Goal: Transaction & Acquisition: Subscribe to service/newsletter

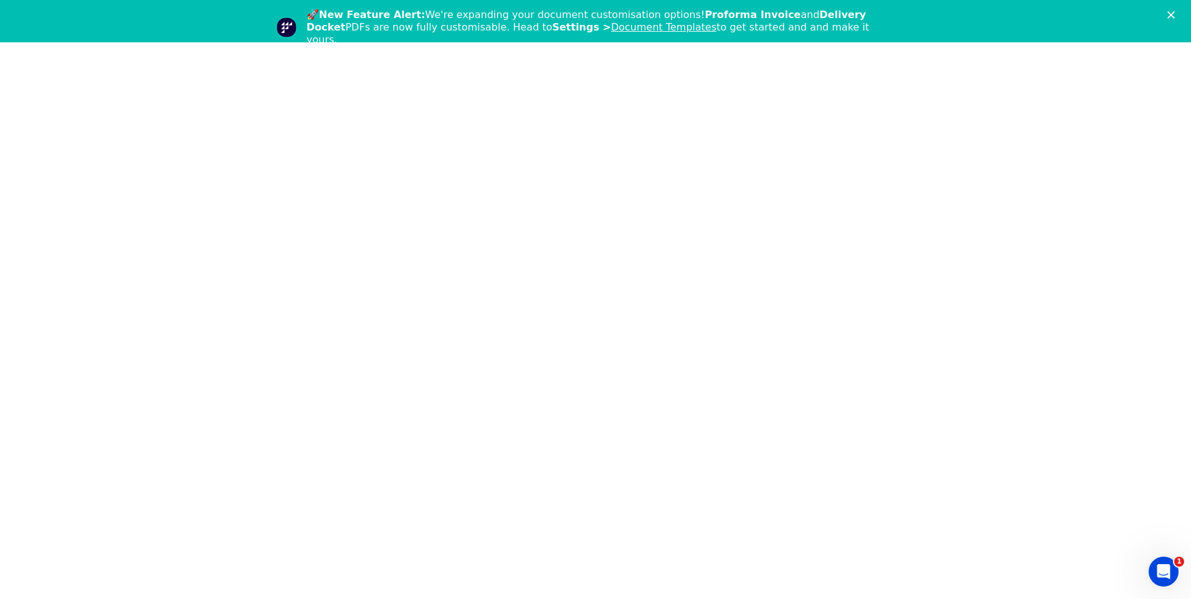
click at [632, 42] on html "1" at bounding box center [595, 21] width 1191 height 42
click at [362, 42] on html "1" at bounding box center [595, 21] width 1191 height 42
drag, startPoint x: 447, startPoint y: 193, endPoint x: 455, endPoint y: 197, distance: 8.9
click at [447, 42] on html "1" at bounding box center [595, 21] width 1191 height 42
click at [600, 26] on div "🚀 New Feature Alert: We're expanding your document customisation options! Profo…" at bounding box center [600, 27] width 588 height 37
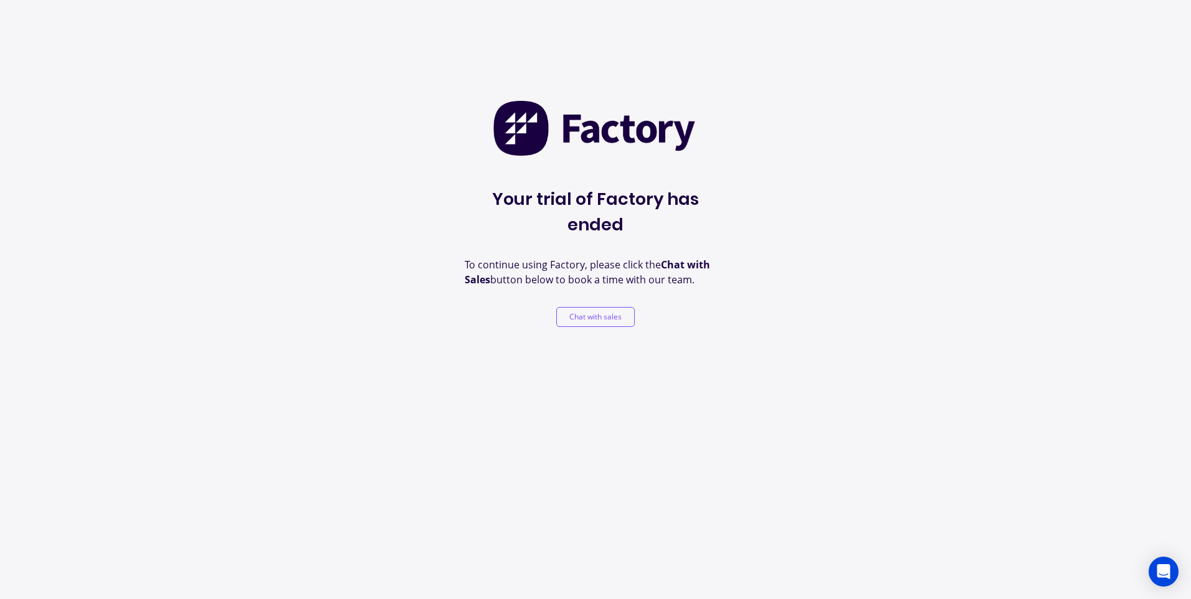
click at [655, 223] on div "Your trial of Factory has ended To continue using Factory, please click the Cha…" at bounding box center [596, 213] width 262 height 227
drag, startPoint x: 604, startPoint y: 244, endPoint x: 746, endPoint y: 262, distance: 143.7
click at [746, 262] on div "Your trial of Factory has ended To continue using Factory, please click the Cha…" at bounding box center [595, 299] width 1191 height 599
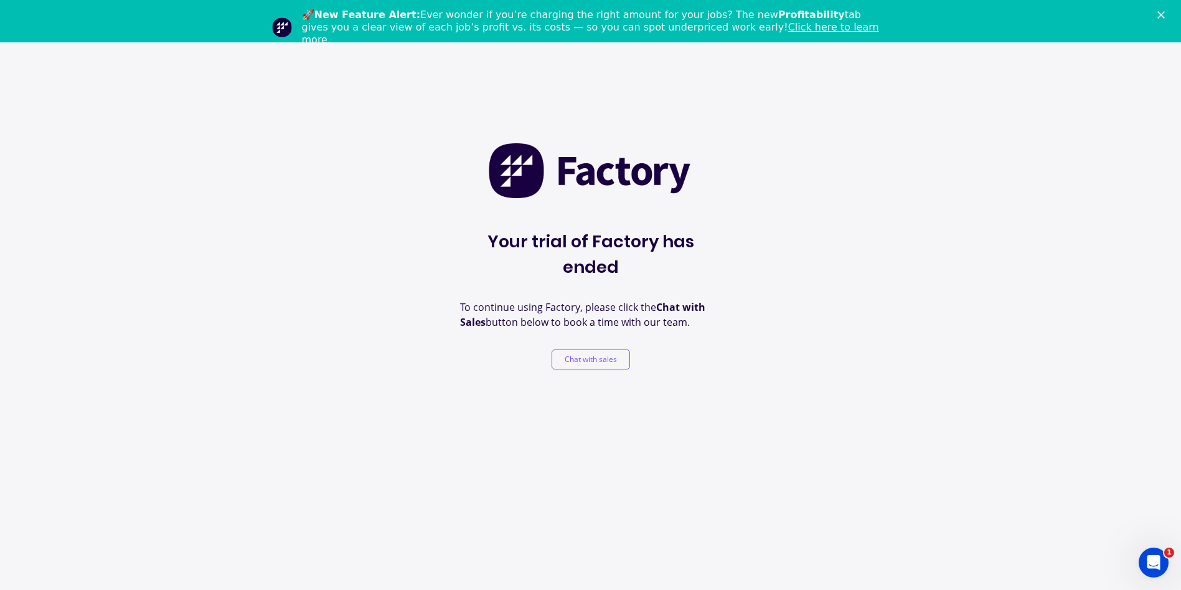
drag, startPoint x: 746, startPoint y: 262, endPoint x: 735, endPoint y: 272, distance: 15.4
click at [735, 272] on div "Your trial of Factory has ended To continue using Factory, please click the Cha…" at bounding box center [590, 337] width 1181 height 590
click at [615, 300] on p "To continue using Factory, please click the Chat with Sales button below to boo…" at bounding box center [591, 315] width 262 height 30
click at [633, 397] on div "Your trial of Factory has ended To continue using Factory, please click the Cha…" at bounding box center [590, 337] width 1181 height 590
click at [605, 349] on button "Chat with sales" at bounding box center [591, 359] width 78 height 20
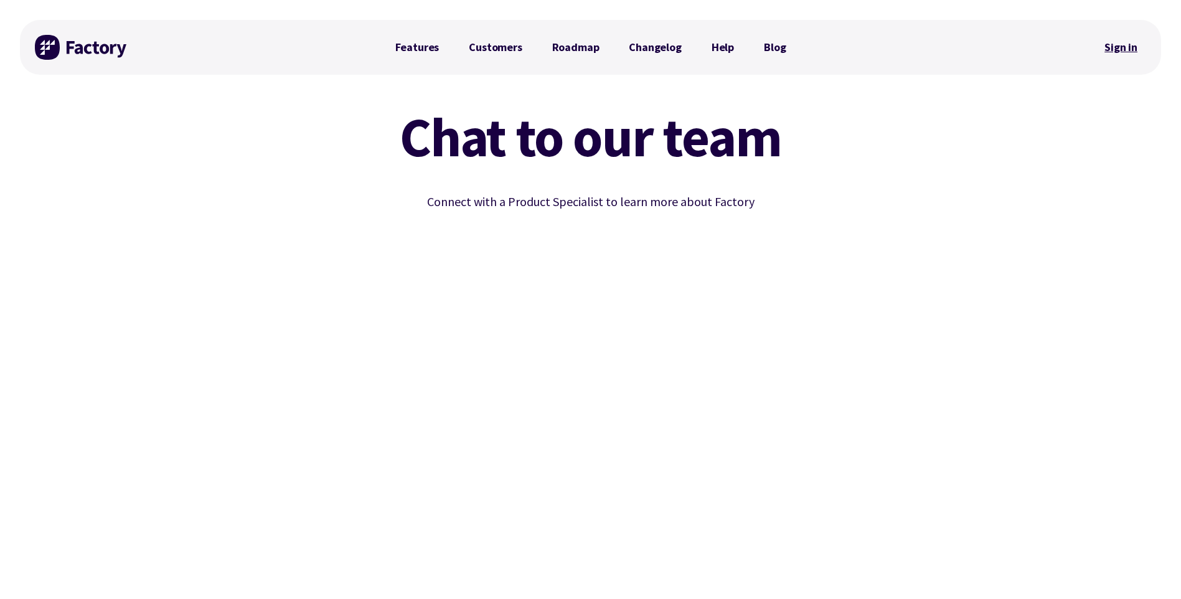
click at [1133, 49] on link "Sign in" at bounding box center [1121, 47] width 50 height 29
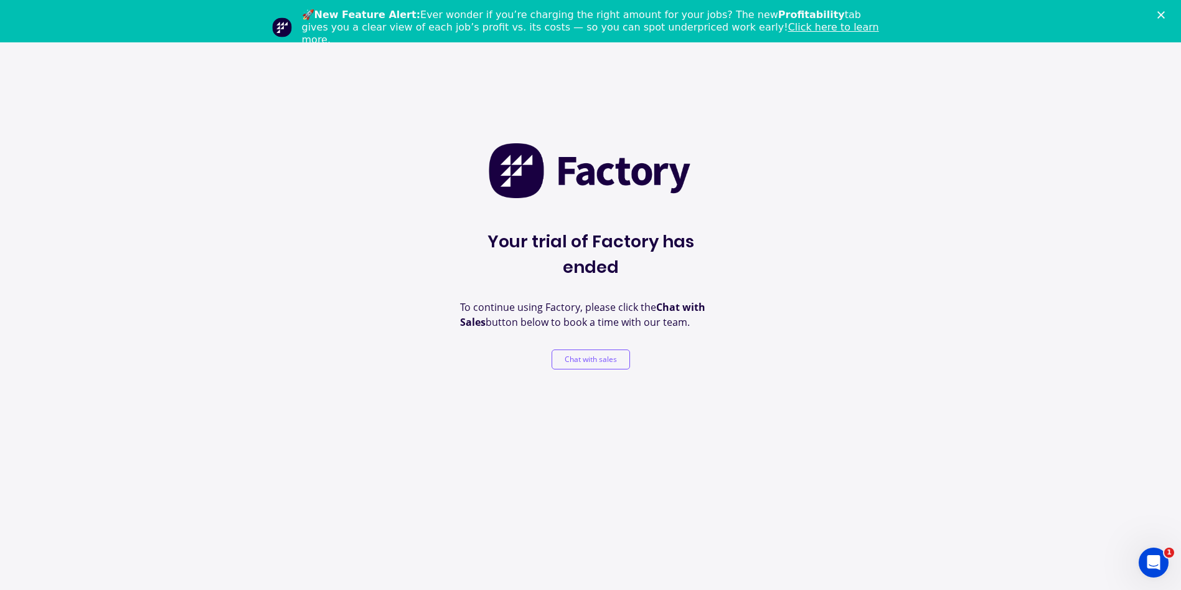
click at [373, 196] on div "Your trial of Factory has ended To continue using Factory, please click the Cha…" at bounding box center [590, 337] width 1181 height 590
click at [688, 133] on div "Your trial of Factory has ended To continue using Factory, please click the Cha…" at bounding box center [590, 337] width 1181 height 590
click at [526, 154] on img at bounding box center [591, 170] width 207 height 57
drag, startPoint x: 638, startPoint y: 178, endPoint x: 630, endPoint y: 248, distance: 70.3
click at [637, 178] on img at bounding box center [591, 170] width 207 height 57
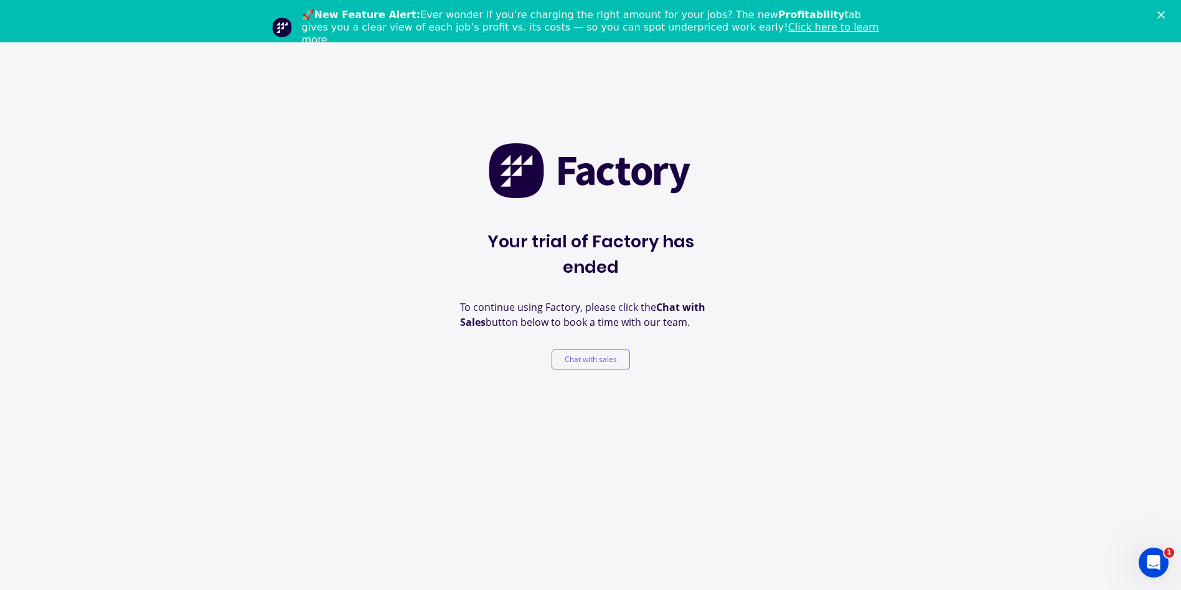
click at [180, 149] on div "Your trial of Factory has ended To continue using Factory, please click the Cha…" at bounding box center [590, 337] width 1181 height 590
click at [604, 349] on button "Chat with sales" at bounding box center [591, 359] width 78 height 20
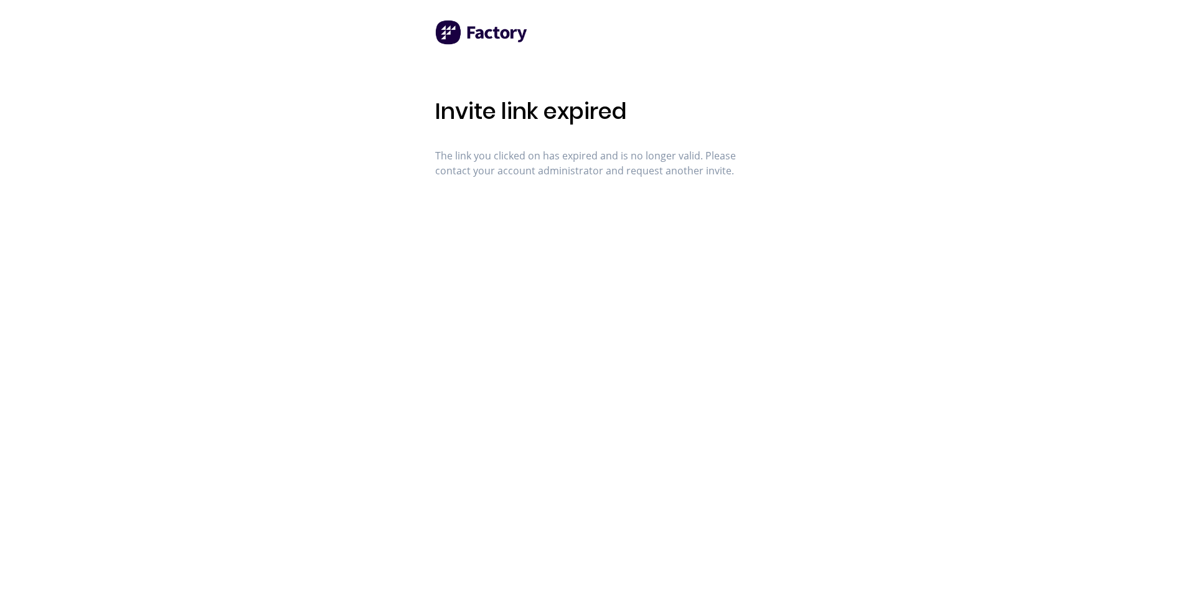
click at [550, 110] on span "Invite link expired" at bounding box center [531, 111] width 192 height 32
